Goal: Information Seeking & Learning: Learn about a topic

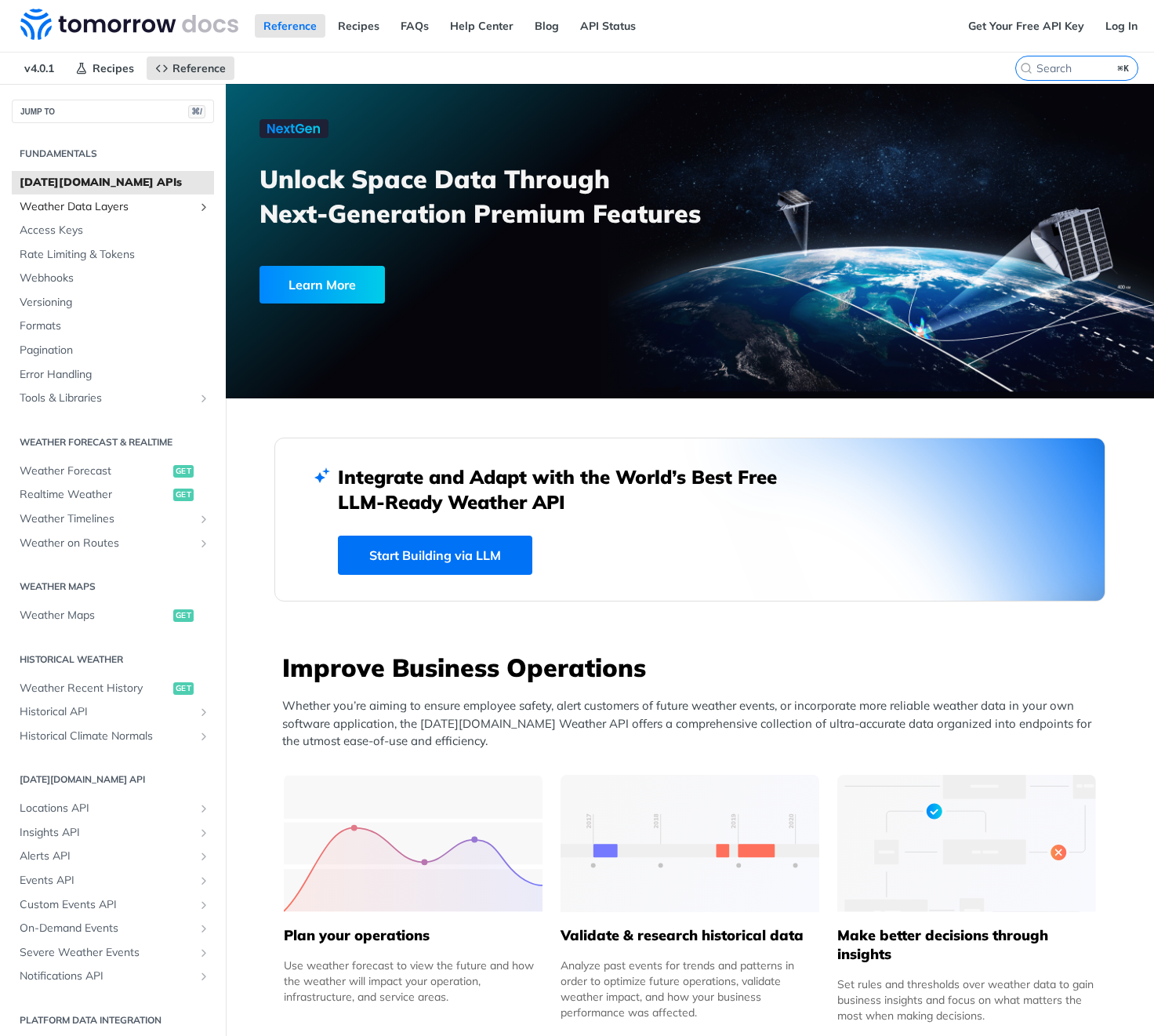
click at [167, 214] on span "Weather Data Layers" at bounding box center [106, 207] width 174 height 15
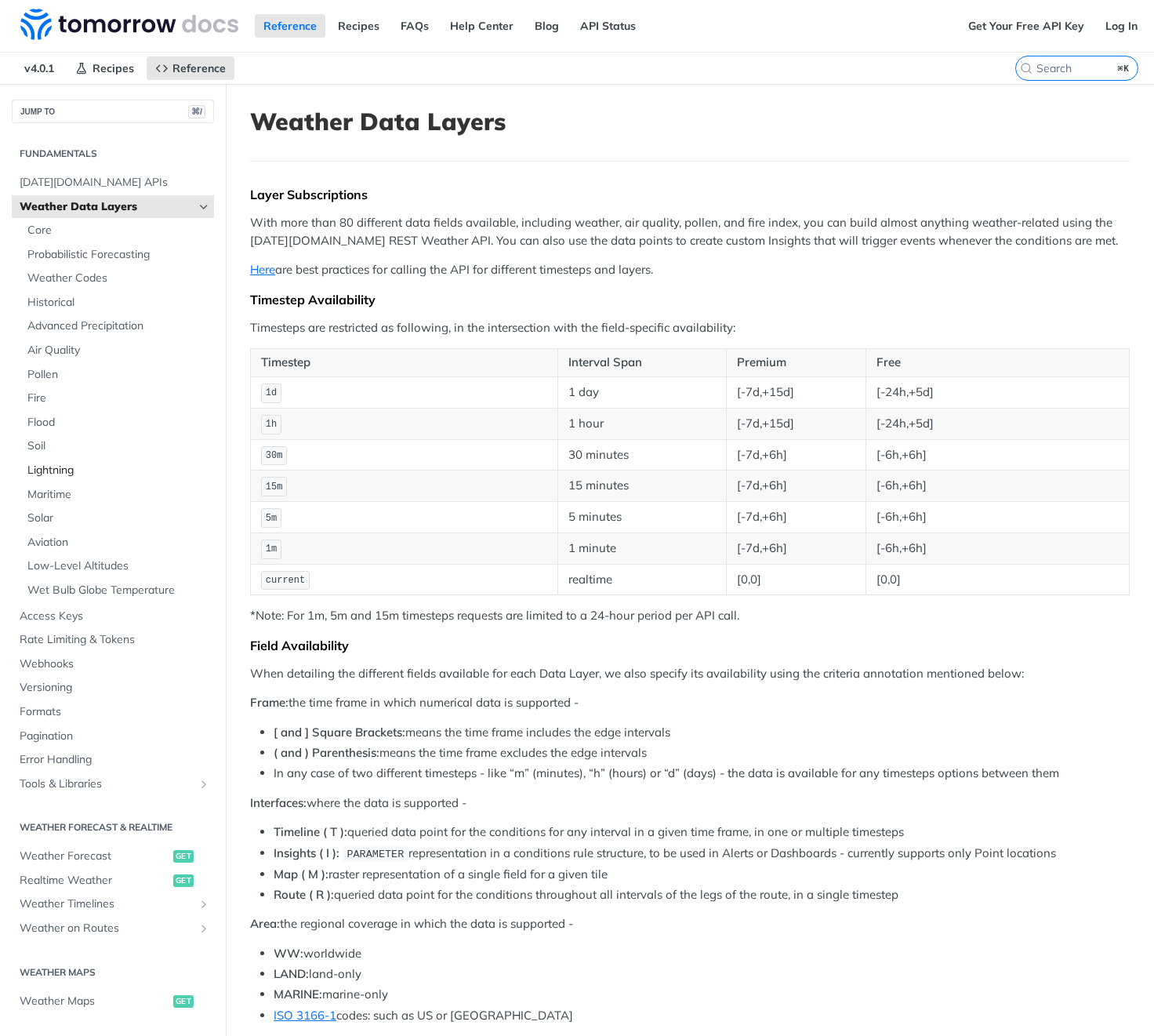
click at [141, 461] on link "Lightning" at bounding box center [117, 471] width 195 height 24
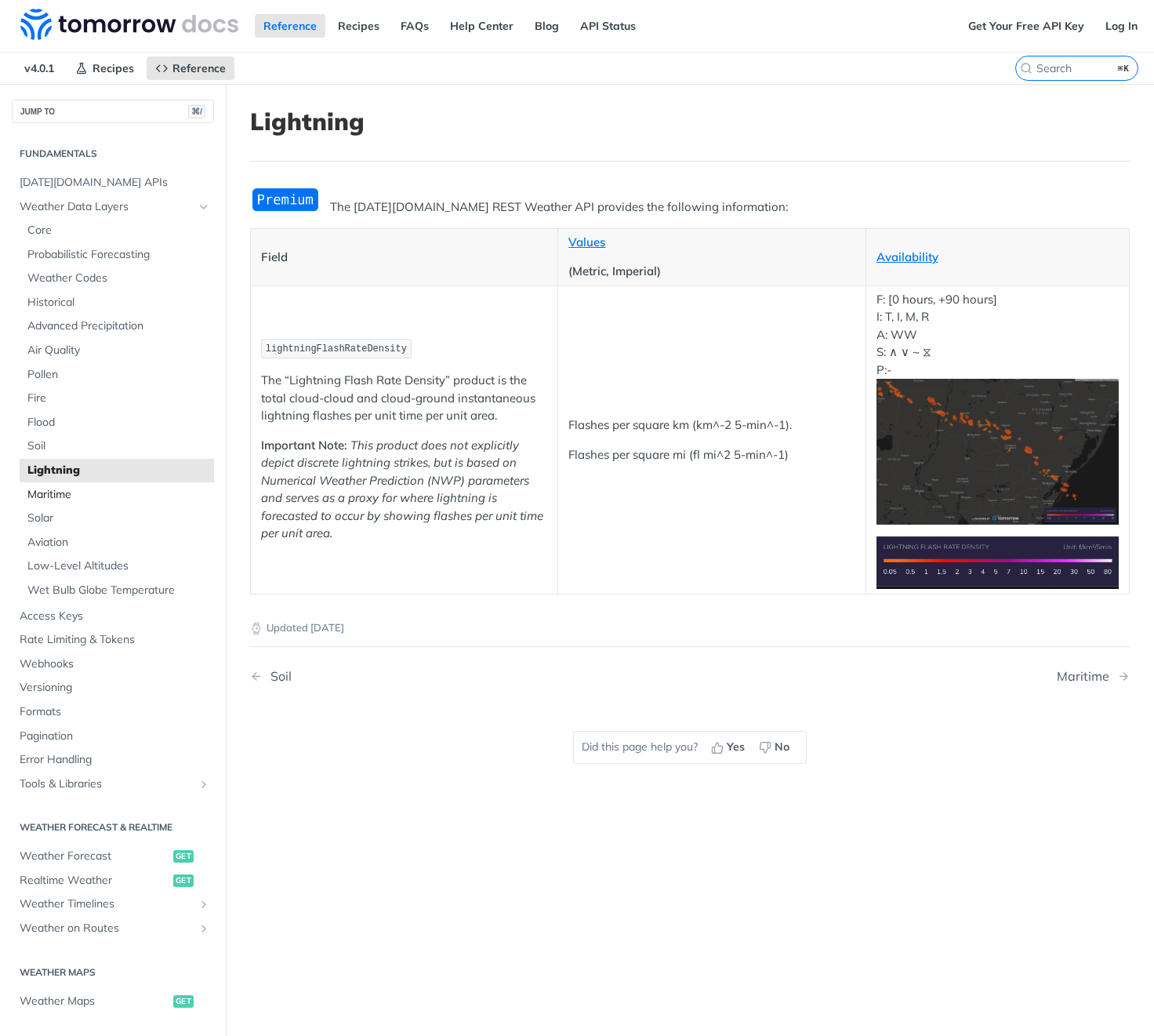
click at [131, 489] on span "Maritime" at bounding box center [118, 495] width 183 height 15
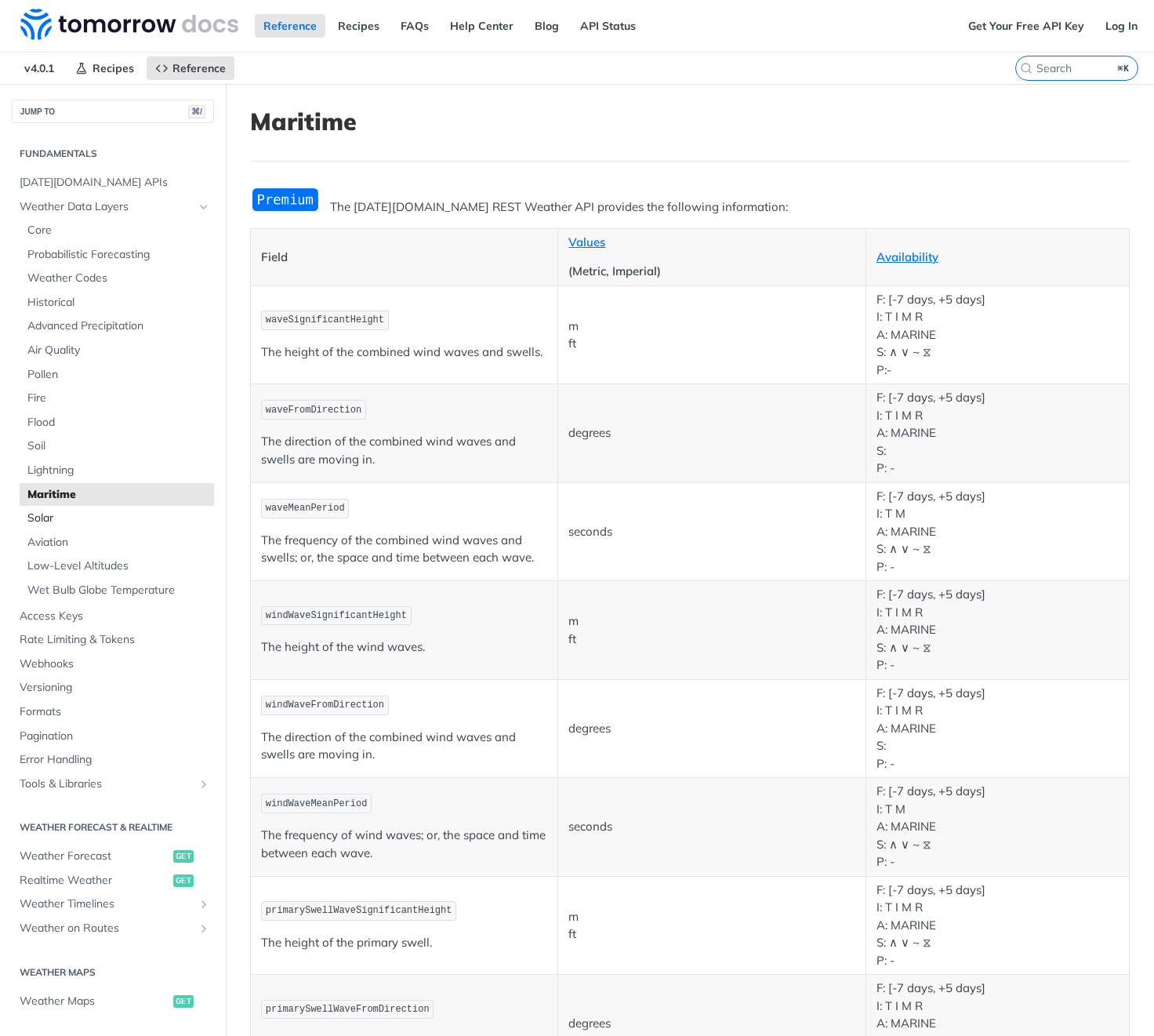
click at [129, 511] on span "Solar" at bounding box center [118, 518] width 183 height 15
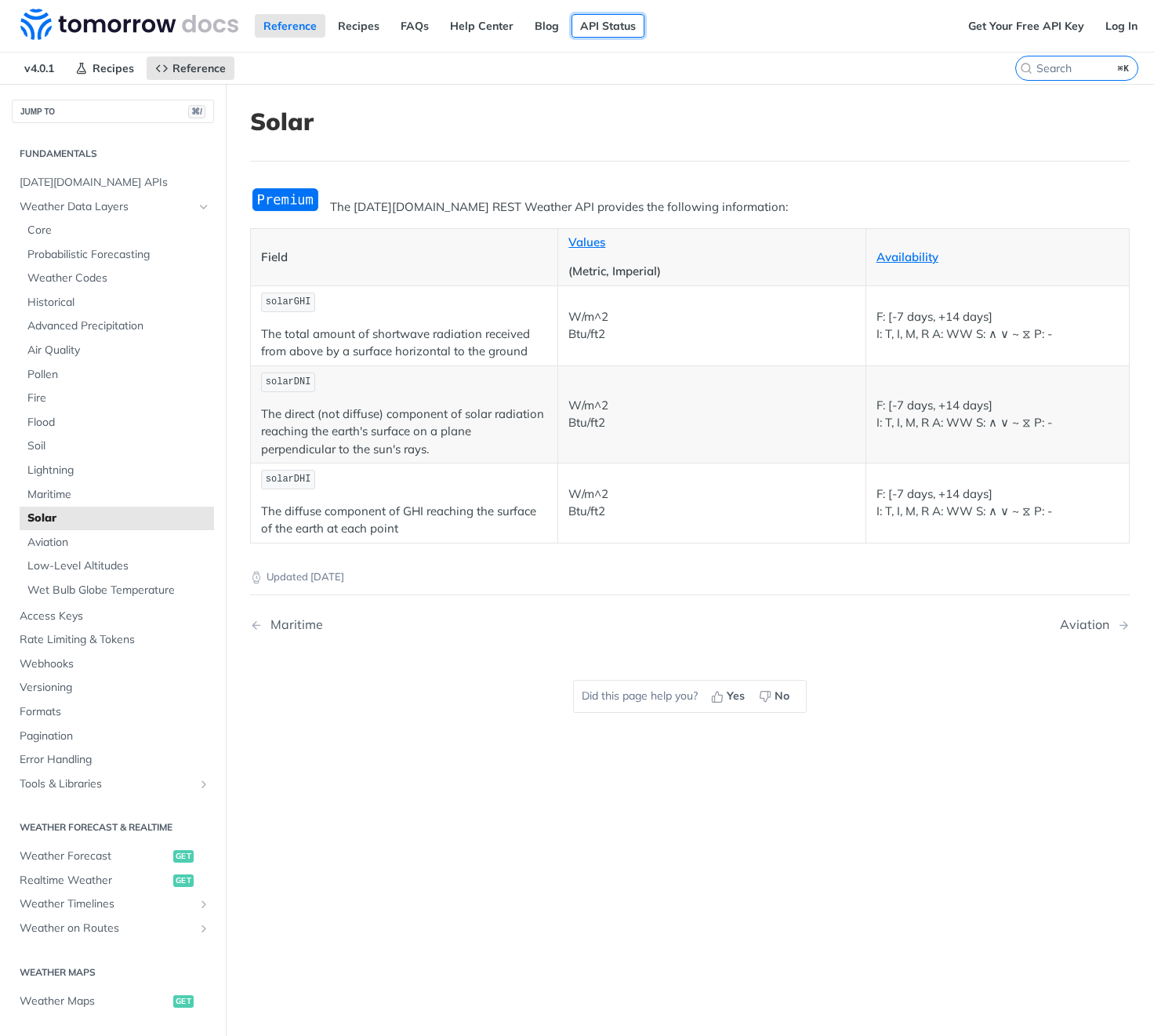
click at [585, 18] on link "API Status" at bounding box center [608, 26] width 73 height 24
